Goal: Navigation & Orientation: Find specific page/section

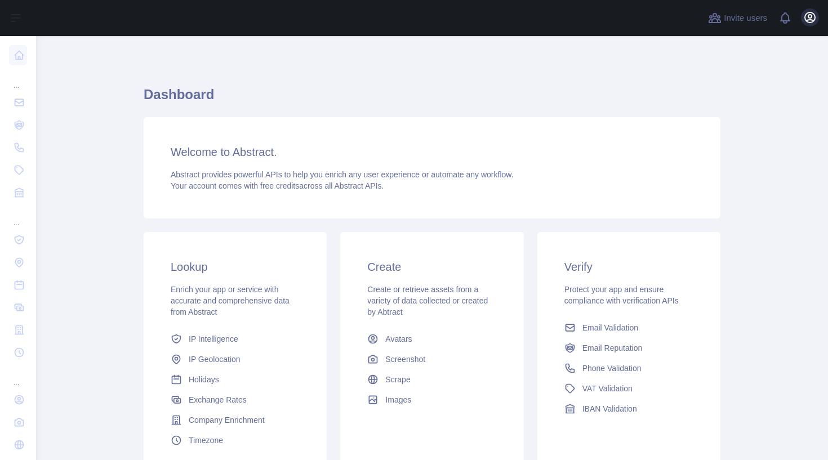
click at [805, 19] on icon "button" at bounding box center [811, 18] width 14 height 14
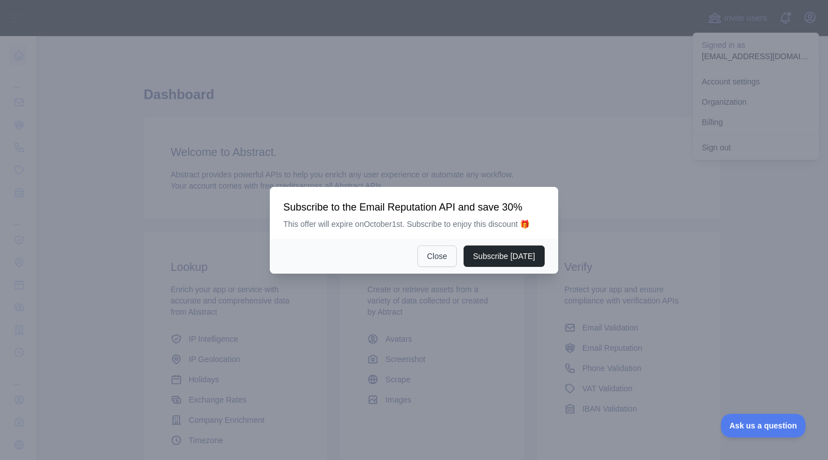
click at [437, 265] on button "Close" at bounding box center [437, 256] width 39 height 21
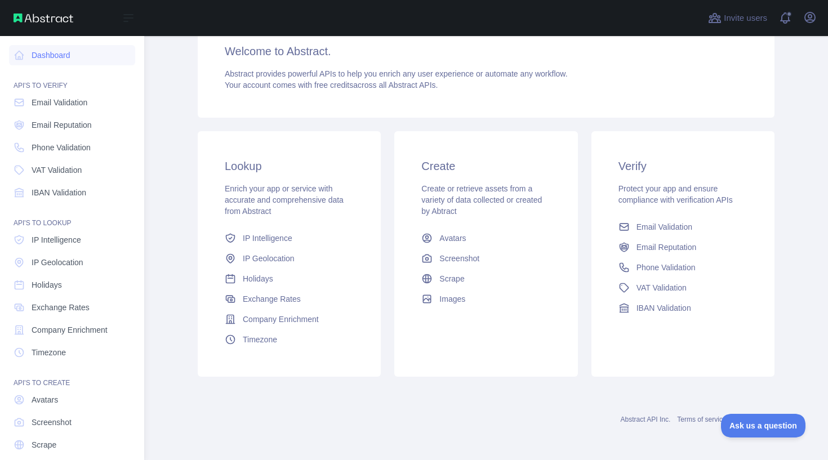
scroll to position [101, 0]
click at [84, 106] on span "Email Validation" at bounding box center [60, 102] width 56 height 11
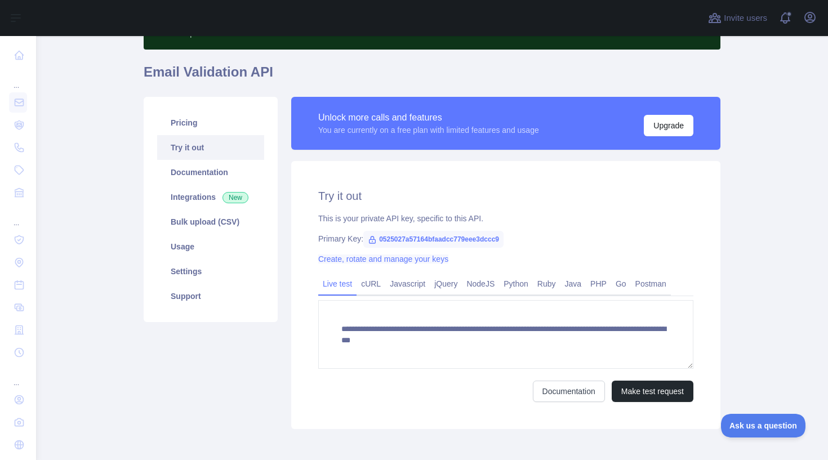
scroll to position [70, 0]
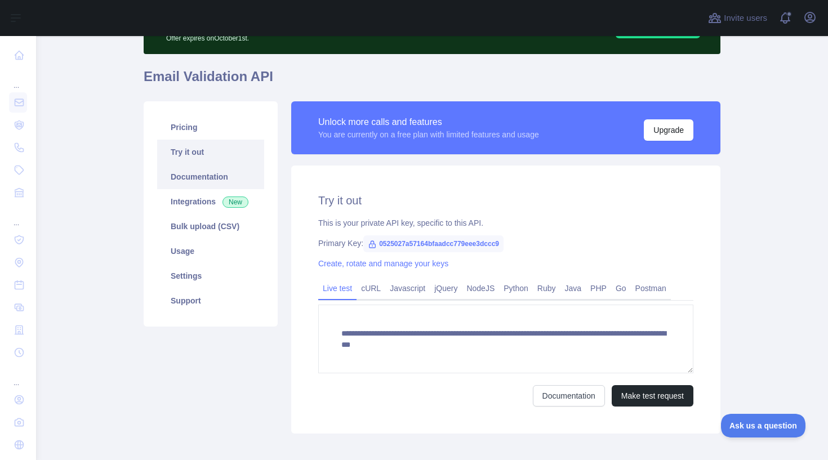
click at [210, 175] on link "Documentation" at bounding box center [210, 177] width 107 height 25
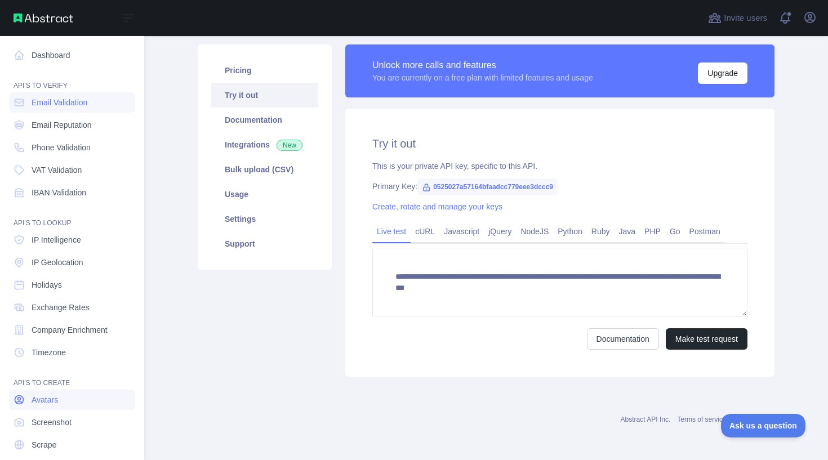
scroll to position [127, 0]
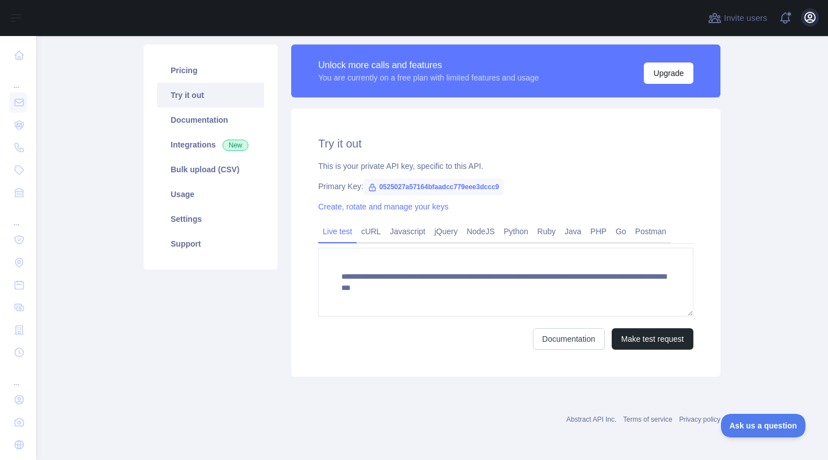
click at [811, 21] on icon "button" at bounding box center [811, 18] width 14 height 14
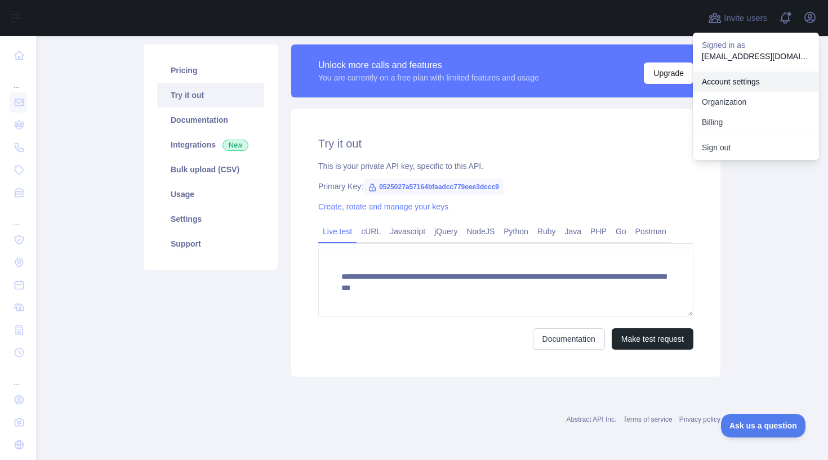
click at [735, 83] on link "Account settings" at bounding box center [756, 82] width 126 height 20
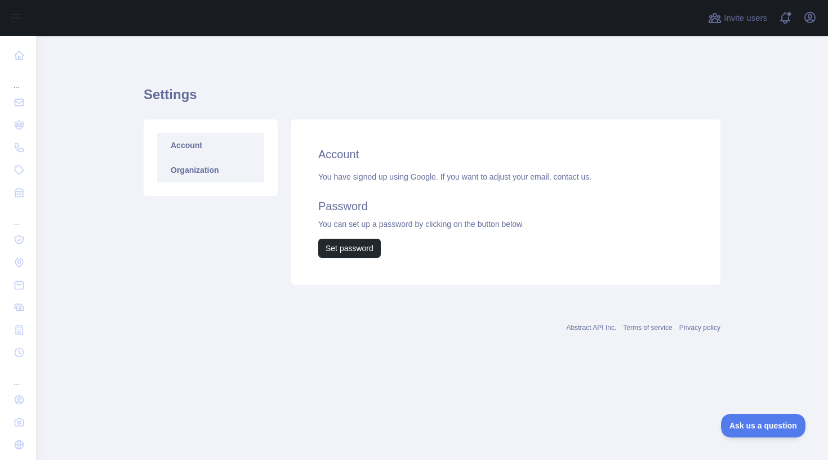
click at [218, 175] on link "Organization" at bounding box center [210, 170] width 107 height 25
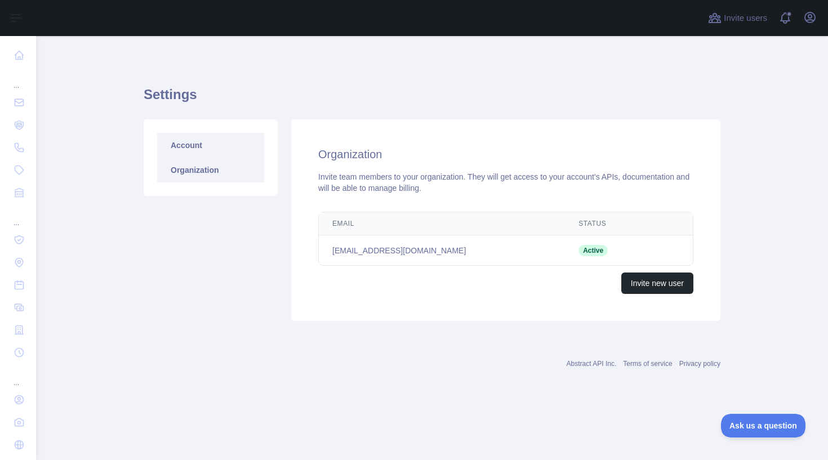
click at [219, 153] on link "Account" at bounding box center [210, 145] width 107 height 25
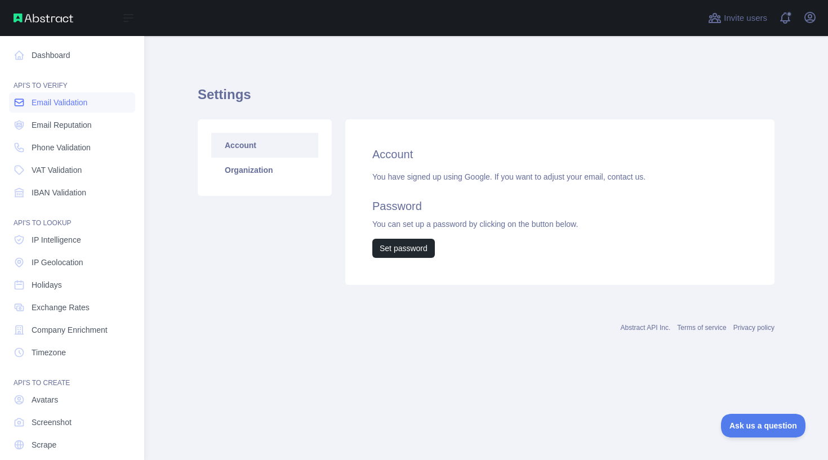
click at [66, 110] on link "Email Validation" at bounding box center [72, 102] width 126 height 20
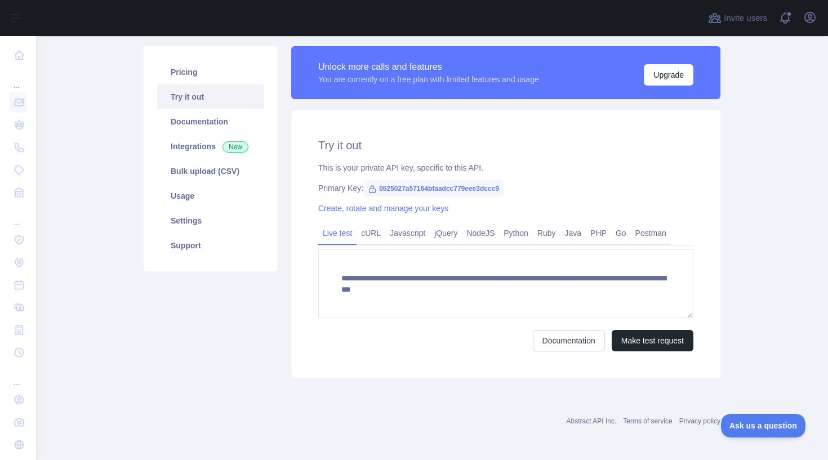
scroll to position [101, 0]
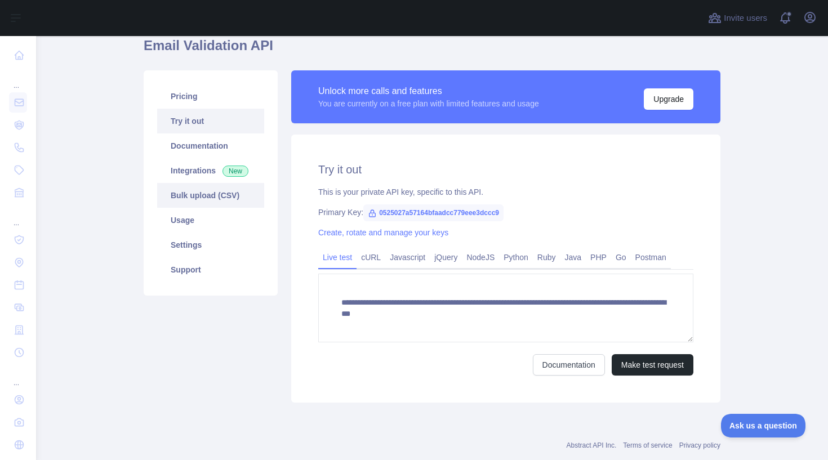
click at [216, 194] on link "Bulk upload (CSV)" at bounding box center [210, 195] width 107 height 25
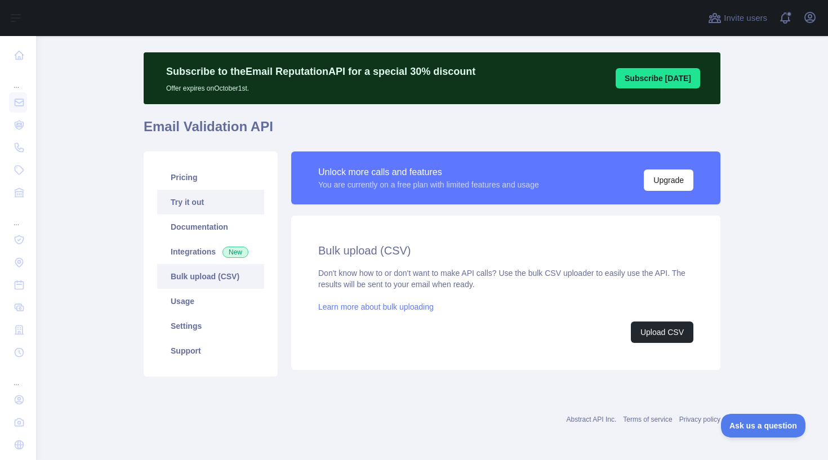
click at [218, 202] on link "Try it out" at bounding box center [210, 202] width 107 height 25
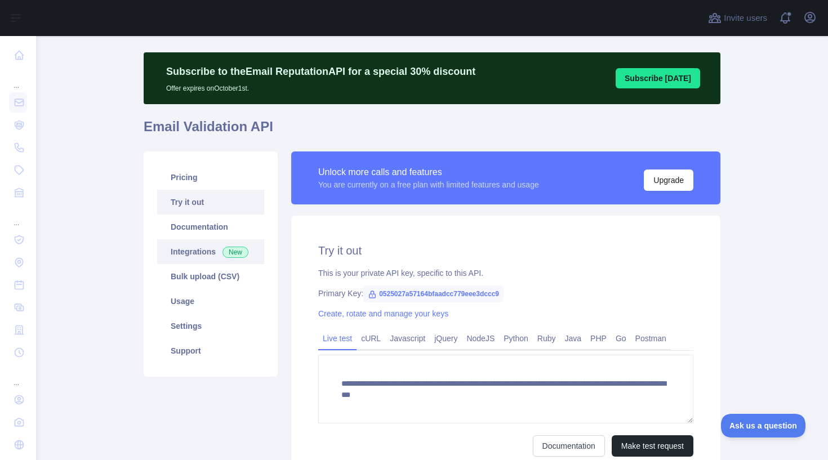
click at [208, 252] on link "Integrations New" at bounding box center [210, 251] width 107 height 25
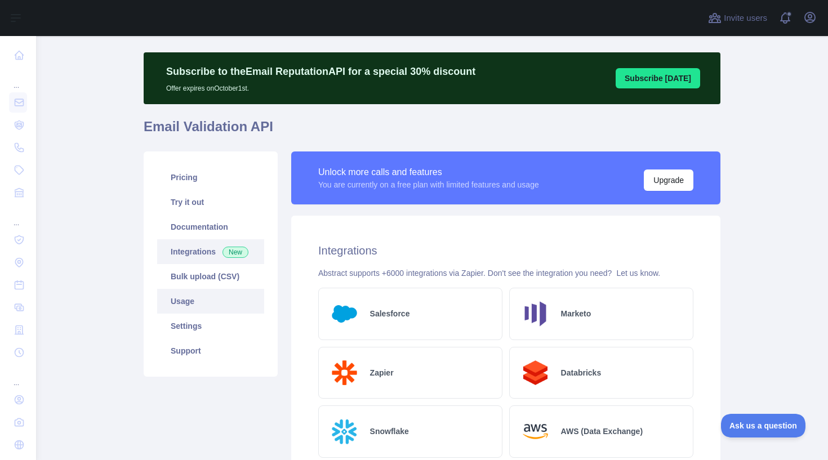
click at [196, 300] on link "Usage" at bounding box center [210, 301] width 107 height 25
